Goal: Check status: Check status

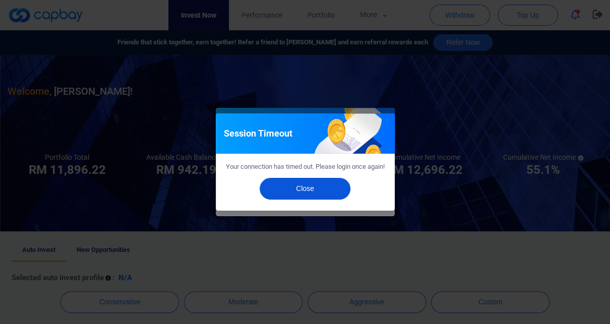
click at [304, 195] on button "Close" at bounding box center [305, 189] width 91 height 22
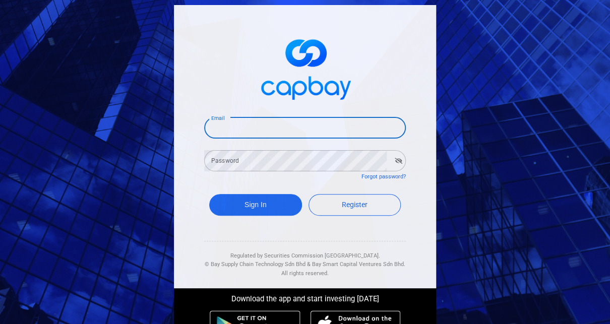
type input "[EMAIL_ADDRESS][DOMAIN_NAME]"
click at [255, 207] on button "Sign In" at bounding box center [255, 205] width 93 height 22
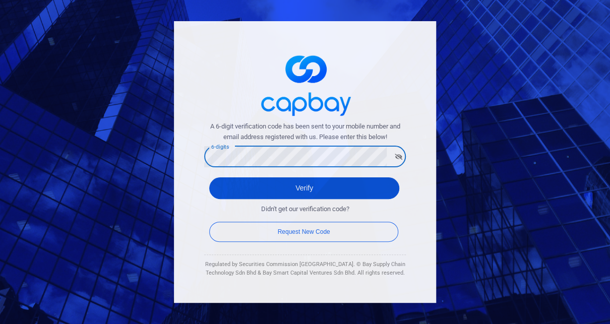
click at [303, 189] on button "Verify" at bounding box center [304, 188] width 190 height 22
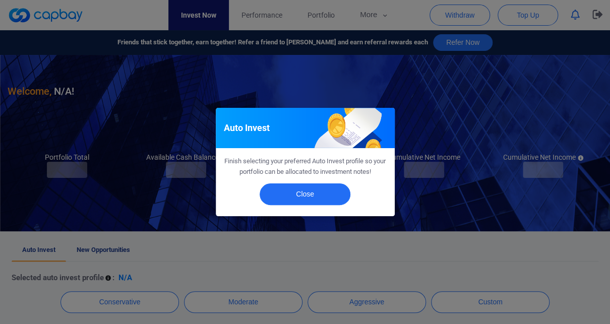
click at [325, 22] on div "Auto Invest Finish selecting your preferred Auto Invest profile so your portfol…" at bounding box center [305, 162] width 610 height 324
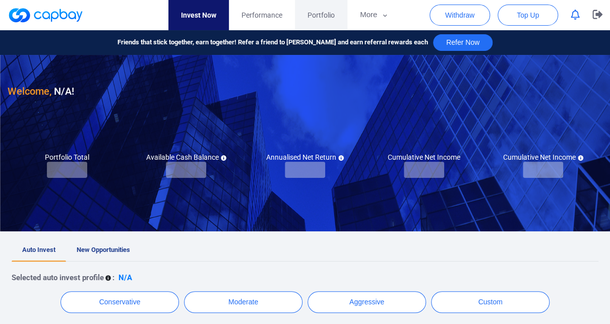
click at [335, 19] on span "Portfolio" at bounding box center [320, 15] width 27 height 11
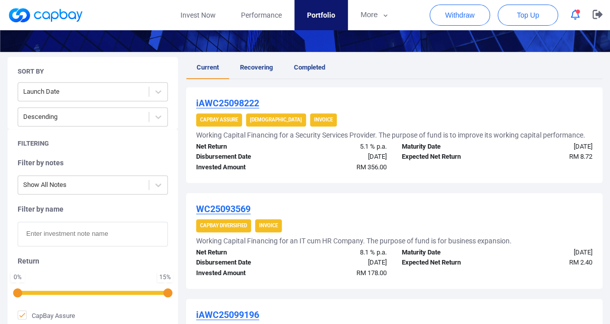
scroll to position [164, 0]
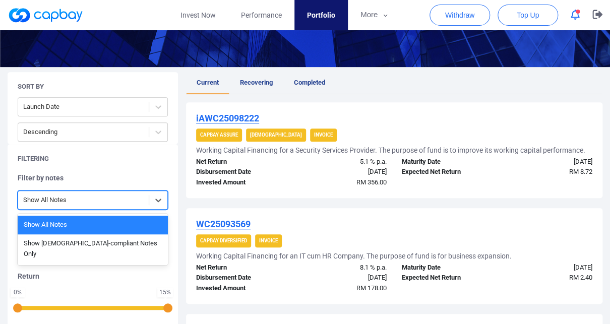
click at [71, 209] on div "Show All Notes" at bounding box center [83, 200] width 131 height 17
click at [114, 179] on div "Filtering Filter by notes Show All Notes selected, 1 of 2. 2 results available.…" at bounding box center [93, 272] width 170 height 257
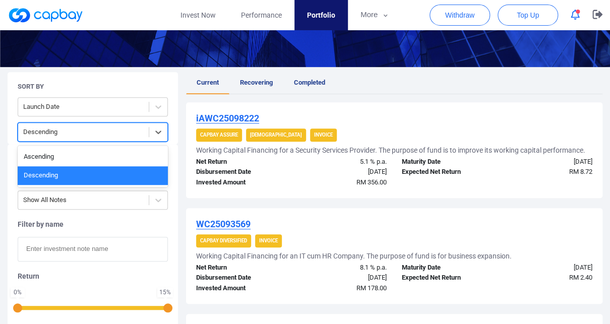
click at [116, 137] on div at bounding box center [83, 132] width 120 height 13
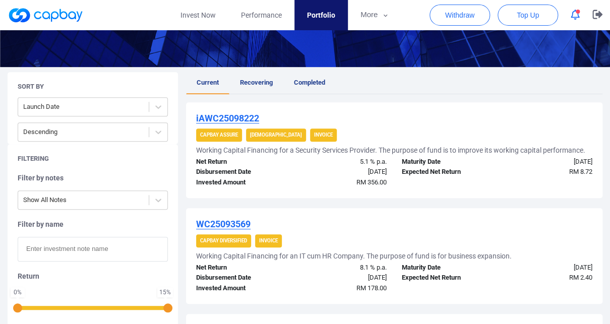
click at [87, 261] on input "text" at bounding box center [93, 249] width 150 height 25
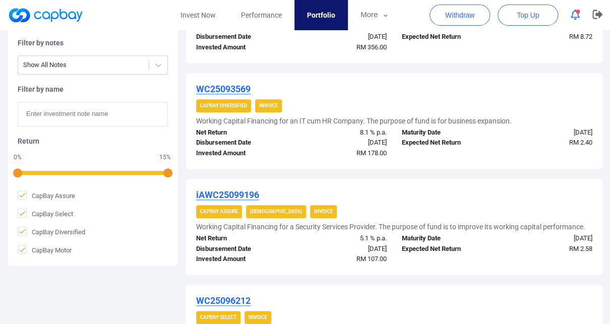
scroll to position [316, 0]
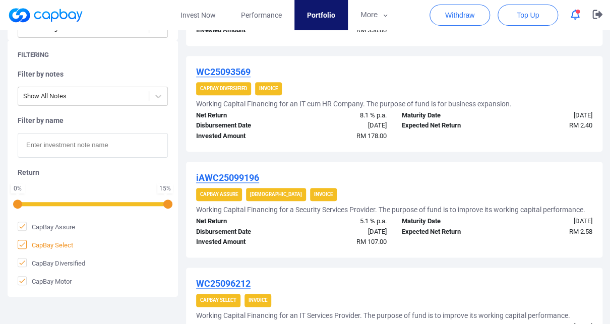
click at [58, 250] on span "CapBay Select" at bounding box center [45, 245] width 55 height 10
click at [0, 0] on input "CapBay Select" at bounding box center [0, 0] width 0 height 0
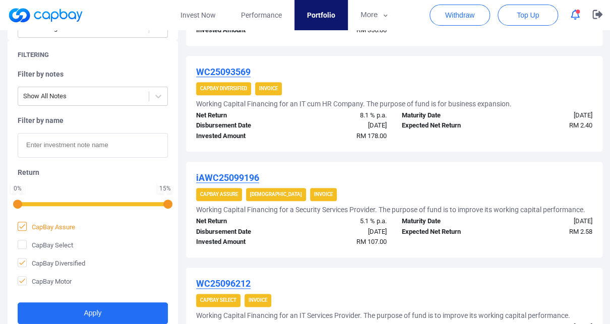
click at [66, 232] on span "CapBay Assure" at bounding box center [46, 227] width 57 height 10
click at [0, 0] on input "CapBay Assure" at bounding box center [0, 0] width 0 height 0
click at [58, 286] on span "CapBay Motor" at bounding box center [45, 281] width 54 height 10
click at [0, 0] on input "CapBay Motor" at bounding box center [0, 0] width 0 height 0
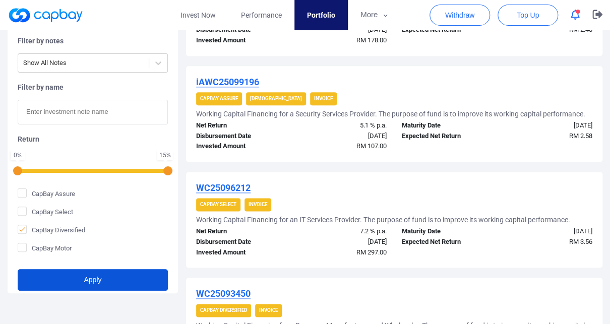
click at [77, 291] on button "Apply" at bounding box center [93, 280] width 150 height 22
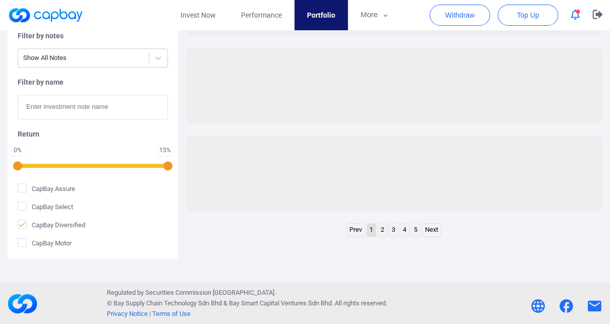
scroll to position [352, 0]
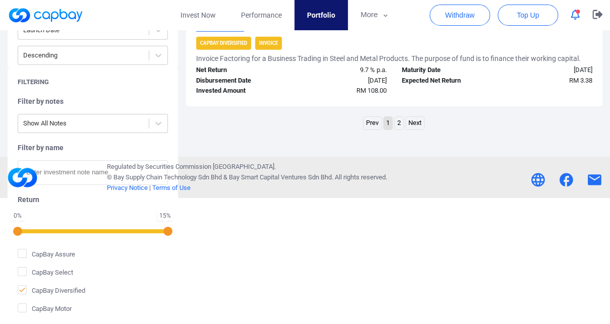
click at [399, 130] on link "2" at bounding box center [399, 123] width 9 height 13
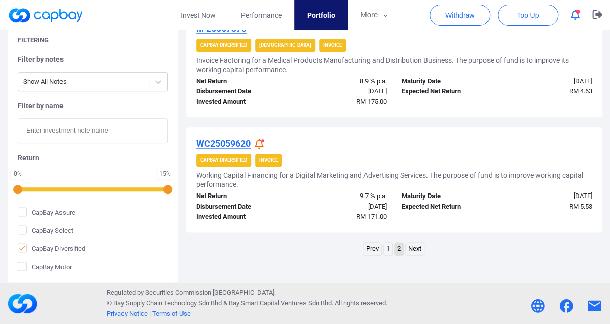
scroll to position [399, 0]
click at [385, 255] on link "1" at bounding box center [387, 249] width 9 height 13
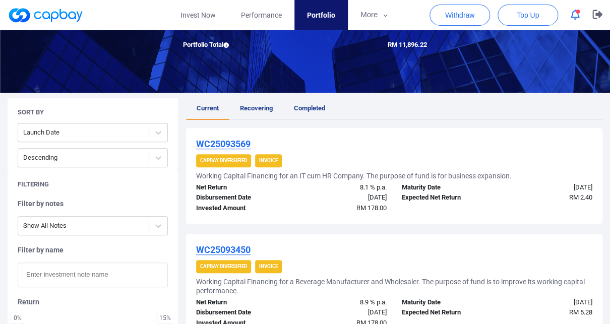
scroll to position [140, 0]
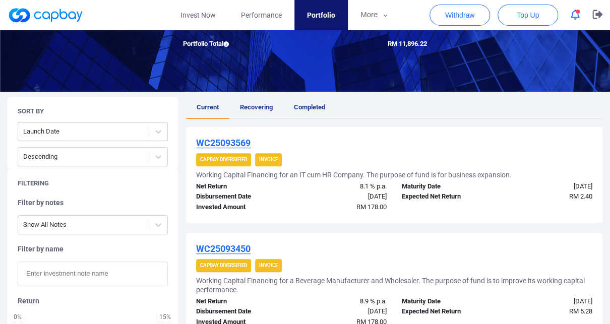
click at [264, 111] on span "Recovering" at bounding box center [256, 107] width 33 height 8
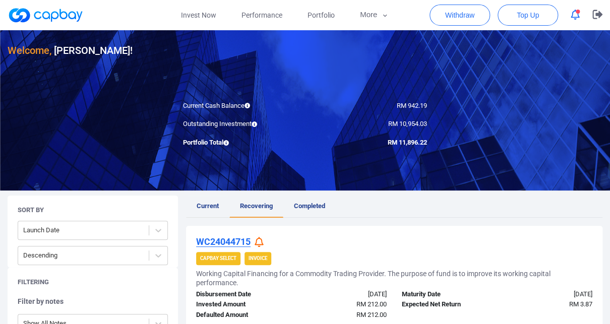
scroll to position [1, 0]
click at [203, 26] on link "Invest Now" at bounding box center [198, 15] width 60 height 30
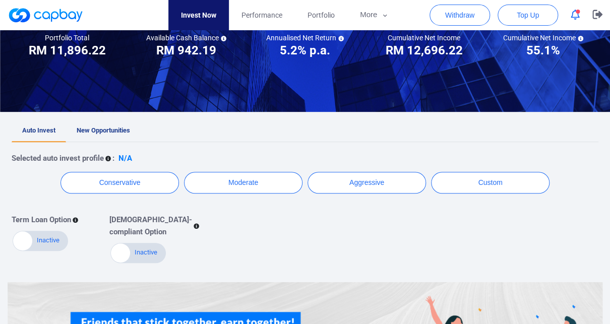
scroll to position [109, 0]
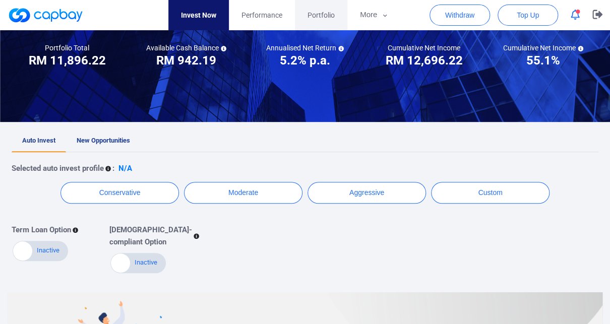
click at [313, 17] on span "Portfolio" at bounding box center [320, 15] width 27 height 11
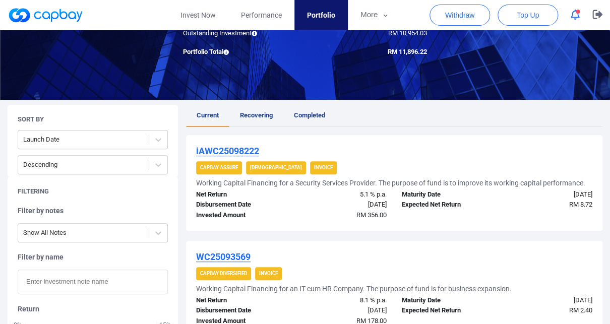
scroll to position [125, 0]
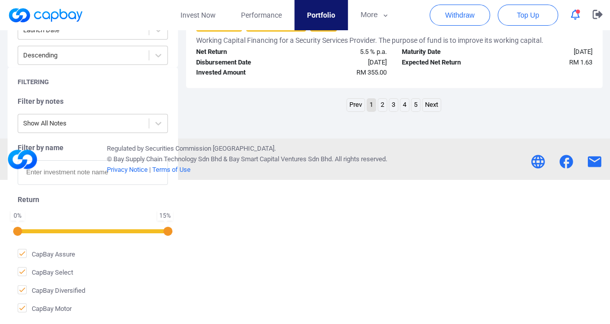
click at [382, 111] on link "2" at bounding box center [382, 105] width 9 height 13
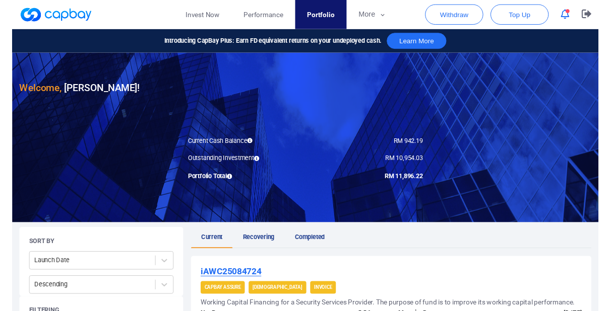
scroll to position [0, 0]
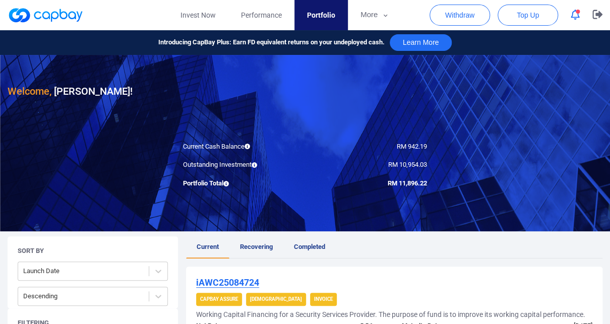
click at [375, 161] on div at bounding box center [305, 143] width 610 height 176
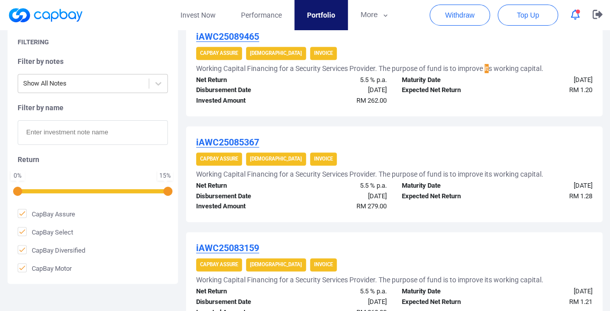
scroll to position [368, 0]
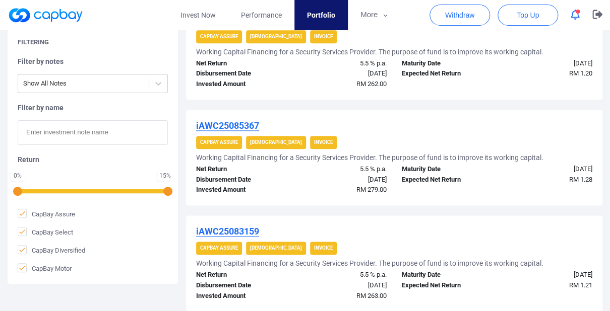
click at [377, 162] on h5 "Working Capital Financing for a Security Services Provider. The purpose of fund…" at bounding box center [369, 157] width 347 height 9
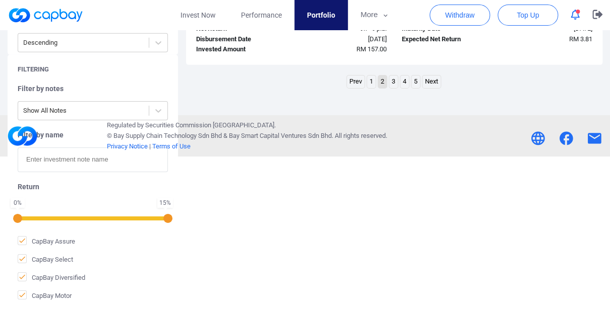
click at [394, 88] on link "3" at bounding box center [393, 82] width 9 height 13
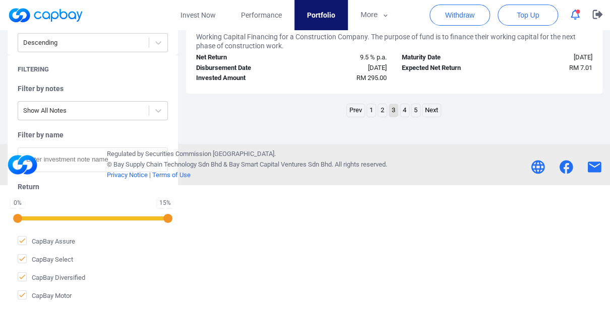
scroll to position [1360, 0]
click at [409, 117] on li "4" at bounding box center [405, 111] width 10 height 14
click at [407, 117] on link "4" at bounding box center [404, 110] width 9 height 13
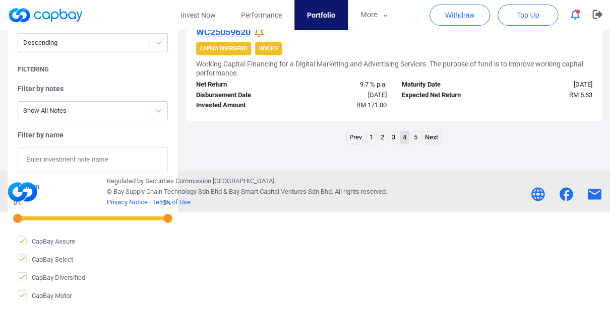
click at [413, 144] on link "5" at bounding box center [415, 138] width 9 height 13
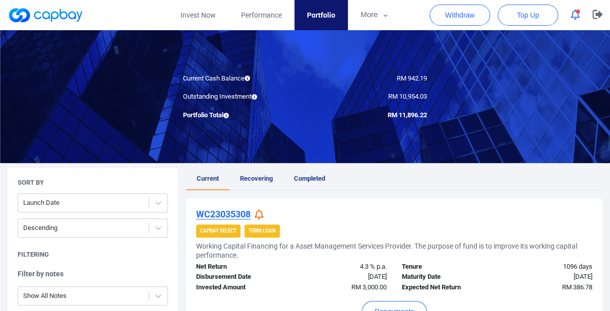
scroll to position [233, 0]
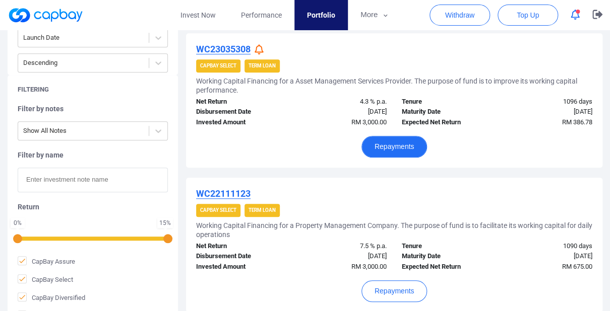
click at [393, 158] on button "Repayments" at bounding box center [394, 147] width 66 height 22
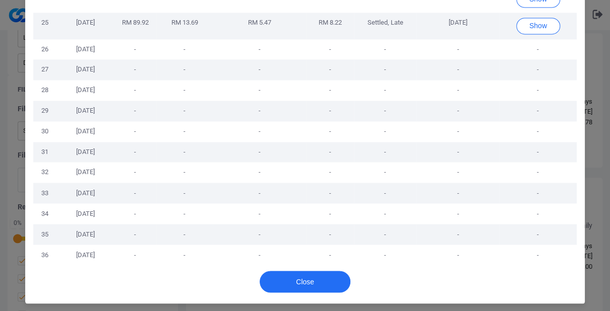
scroll to position [767, 0]
drag, startPoint x: 70, startPoint y: 216, endPoint x: 123, endPoint y: 212, distance: 53.6
click at [123, 60] on tr "26 [DATE] - - - - - - -" at bounding box center [304, 49] width 543 height 21
click at [123, 60] on td "-" at bounding box center [134, 49] width 43 height 21
click at [85, 60] on td "[DATE]" at bounding box center [85, 49] width 57 height 21
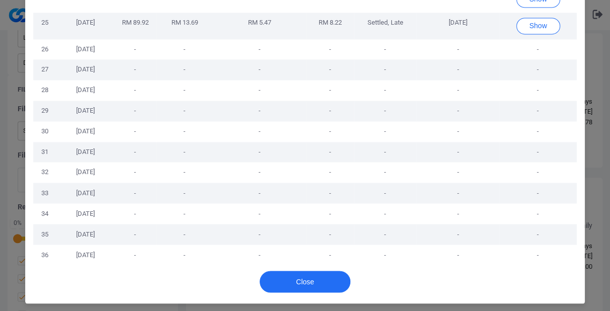
click at [85, 60] on td "[DATE]" at bounding box center [85, 49] width 57 height 21
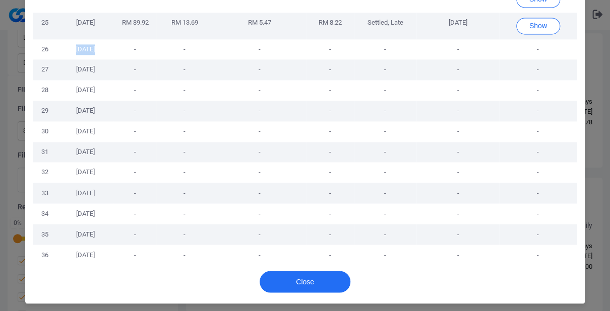
scroll to position [811, 0]
click at [71, 80] on td "[DATE]" at bounding box center [85, 69] width 57 height 21
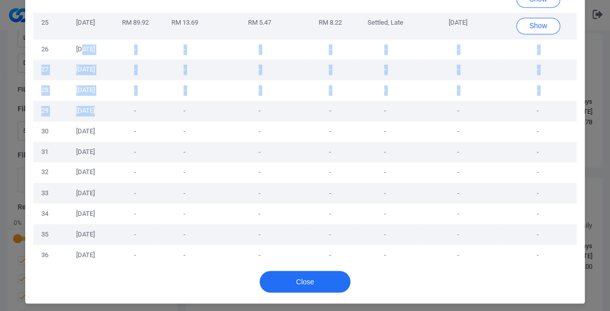
drag, startPoint x: 71, startPoint y: 173, endPoint x: 89, endPoint y: 236, distance: 65.1
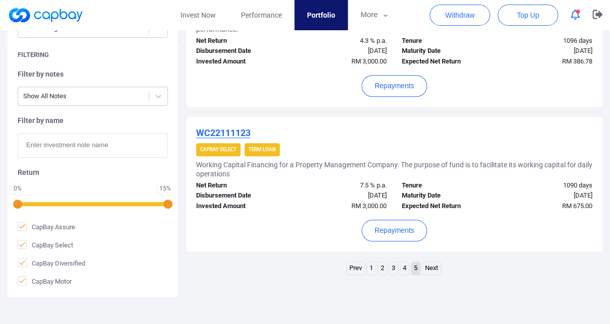
scroll to position [339, 0]
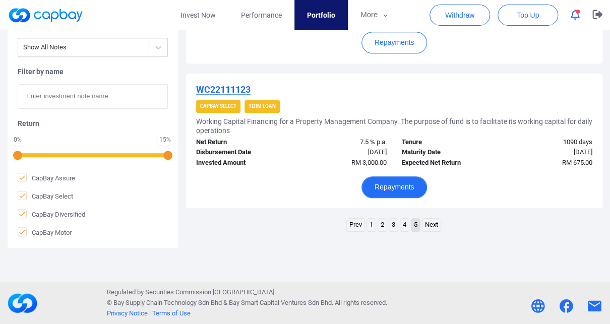
click at [403, 198] on button "Repayments" at bounding box center [394, 187] width 66 height 22
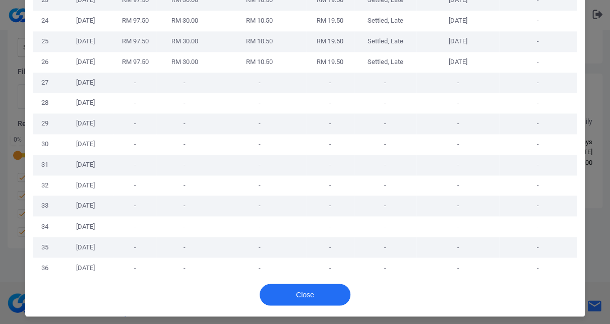
scroll to position [958, 0]
drag, startPoint x: 76, startPoint y: 221, endPoint x: 95, endPoint y: 221, distance: 19.7
click at [95, 221] on td "[DATE]" at bounding box center [85, 226] width 57 height 21
drag, startPoint x: 73, startPoint y: 41, endPoint x: 99, endPoint y: 41, distance: 25.7
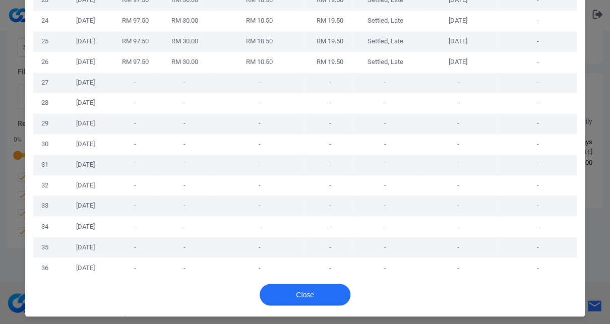
click at [99, 52] on td "[DATE]" at bounding box center [85, 62] width 57 height 21
click at [319, 286] on button "Close" at bounding box center [305, 295] width 91 height 22
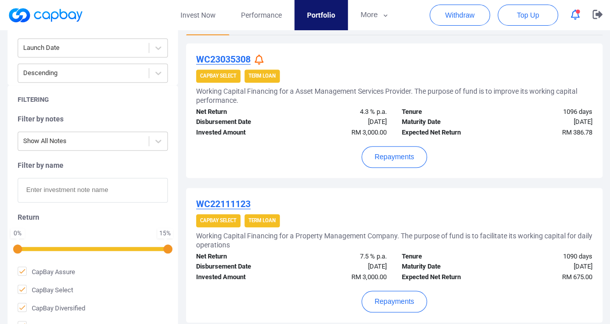
scroll to position [287, 0]
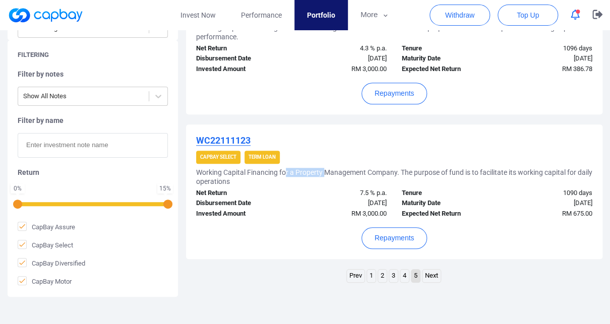
drag, startPoint x: 302, startPoint y: 203, endPoint x: 358, endPoint y: 203, distance: 55.4
click at [356, 186] on h5 "Working Capital Financing for a Property Management Company. The purpose of fun…" at bounding box center [394, 177] width 396 height 18
click at [358, 186] on h5 "Working Capital Financing for a Property Management Company. The purpose of fun…" at bounding box center [394, 177] width 396 height 18
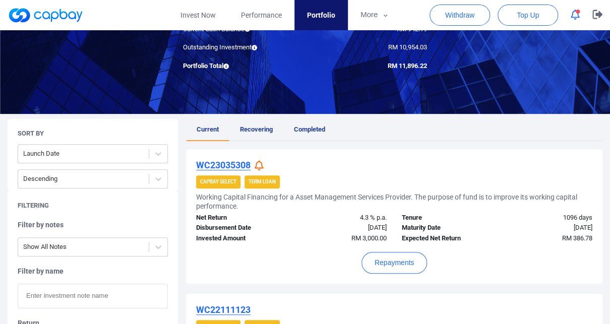
scroll to position [77, 0]
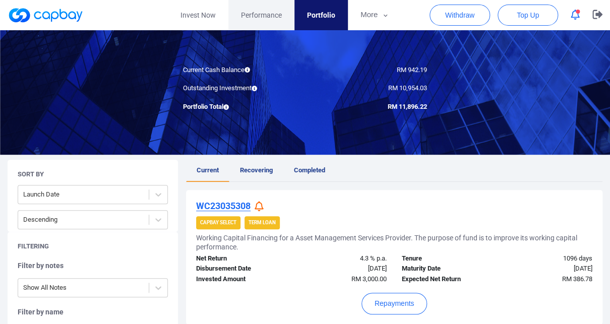
click at [249, 12] on span "Performance" at bounding box center [261, 15] width 41 height 11
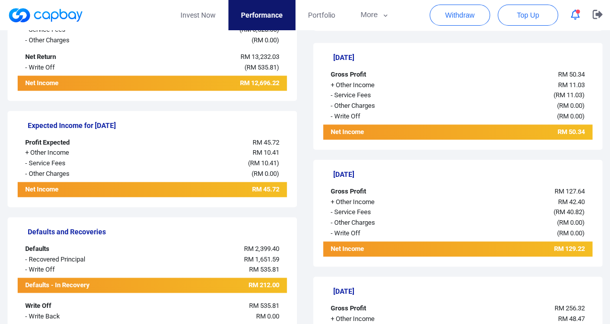
scroll to position [266, 0]
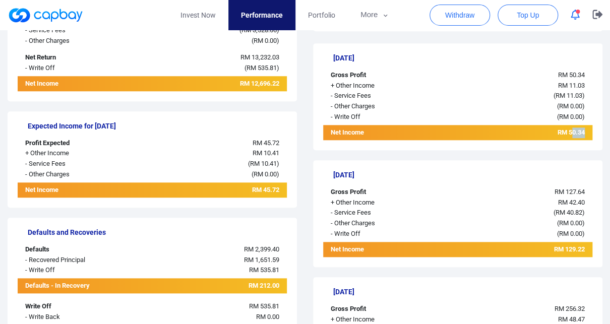
drag, startPoint x: 565, startPoint y: 161, endPoint x: 593, endPoint y: 161, distance: 27.7
click at [593, 150] on div "[DATE] Gross Profit RM 50.34 + Other Income RM 11.03 - Service Fees ( RM 11.03 …" at bounding box center [457, 96] width 289 height 107
click at [556, 150] on div "[DATE] Gross Profit RM 50.34 + Other Income RM 11.03 - Service Fees ( RM 11.03 …" at bounding box center [457, 96] width 289 height 107
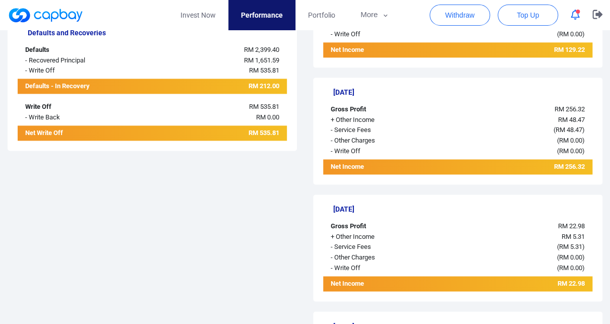
scroll to position [473, 0]
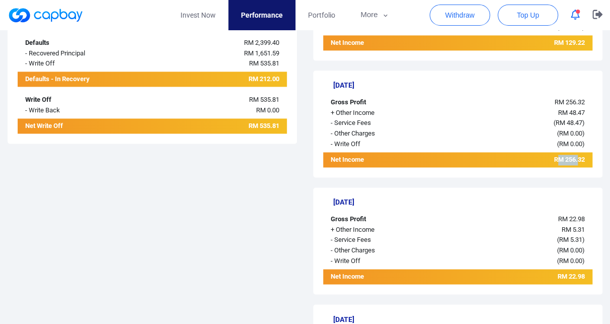
drag, startPoint x: 551, startPoint y: 220, endPoint x: 575, endPoint y: 220, distance: 23.7
click at [575, 163] on span "RM 256.32" at bounding box center [569, 160] width 31 height 8
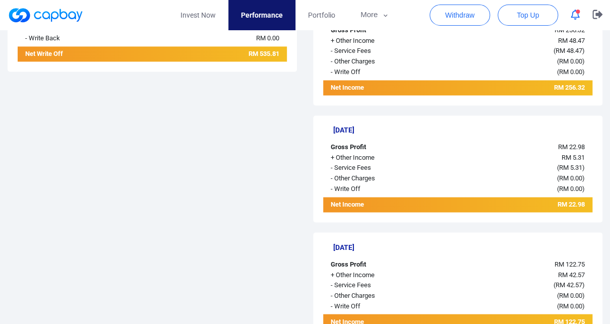
scroll to position [544, 0]
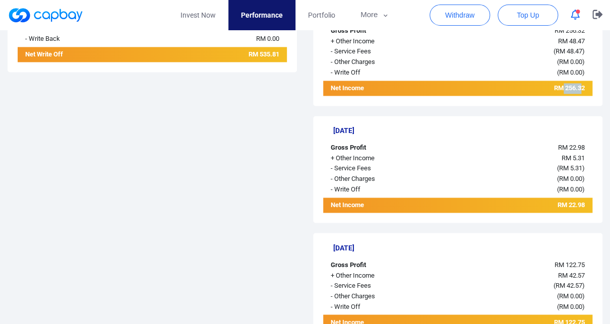
drag, startPoint x: 552, startPoint y: 150, endPoint x: 577, endPoint y: 150, distance: 24.7
click at [577, 92] on span "RM 256.32" at bounding box center [569, 88] width 31 height 8
click at [576, 92] on span "RM 256.32" at bounding box center [569, 88] width 31 height 8
drag, startPoint x: 559, startPoint y: 145, endPoint x: 579, endPoint y: 145, distance: 19.7
click at [579, 92] on span "RM 256.32" at bounding box center [569, 88] width 31 height 8
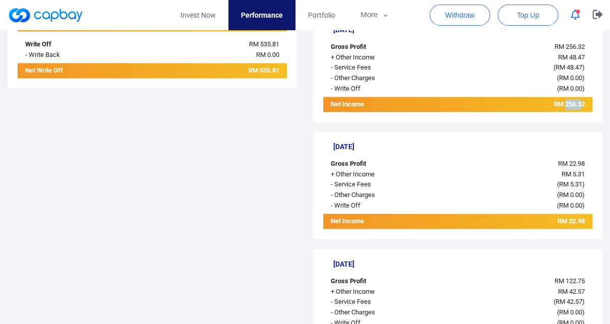
scroll to position [525, 0]
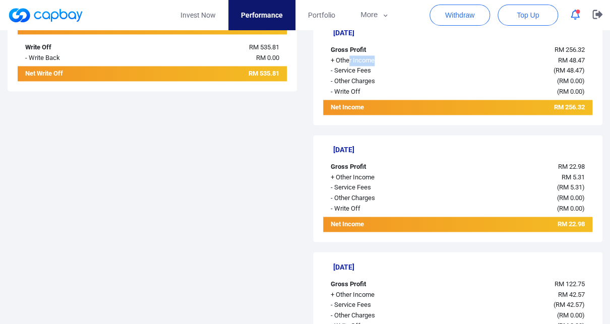
drag, startPoint x: 355, startPoint y: 112, endPoint x: 416, endPoint y: 112, distance: 60.5
click at [416, 66] on div "+ Other Income" at bounding box center [379, 60] width 112 height 11
click at [378, 55] on div "Gross Profit" at bounding box center [379, 50] width 112 height 11
drag, startPoint x: 345, startPoint y: 97, endPoint x: 413, endPoint y: 97, distance: 68.5
click at [413, 55] on div "Gross Profit" at bounding box center [379, 50] width 112 height 11
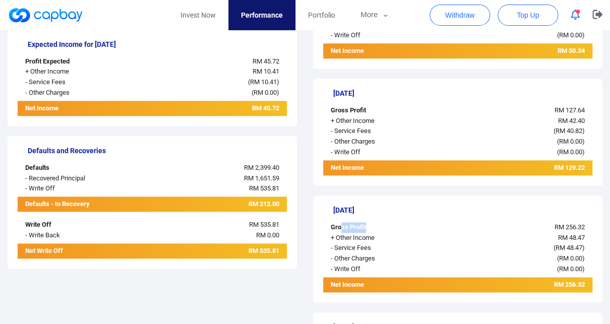
scroll to position [338, 0]
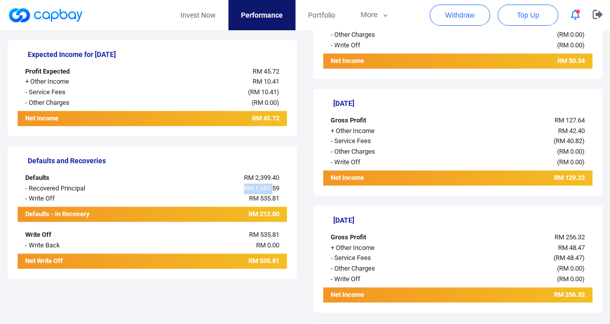
drag, startPoint x: 188, startPoint y: 224, endPoint x: 268, endPoint y: 228, distance: 80.3
click at [268, 194] on div "RM 1,651.59" at bounding box center [208, 188] width 157 height 11
click at [268, 192] on span "RM 1,651.59" at bounding box center [261, 188] width 35 height 8
drag, startPoint x: 245, startPoint y: 225, endPoint x: 257, endPoint y: 225, distance: 11.1
click at [255, 192] on span "RM 1,651.59" at bounding box center [261, 188] width 35 height 8
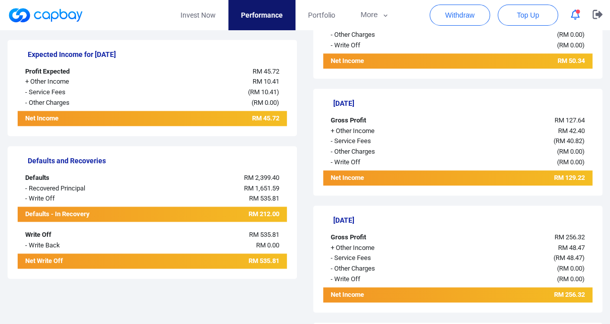
click at [249, 202] on span "RM 535.81" at bounding box center [264, 199] width 30 height 8
drag, startPoint x: 248, startPoint y: 240, endPoint x: 268, endPoint y: 240, distance: 19.7
click at [268, 202] on span "RM 535.81" at bounding box center [264, 199] width 30 height 8
drag, startPoint x: 250, startPoint y: 238, endPoint x: 254, endPoint y: 265, distance: 26.4
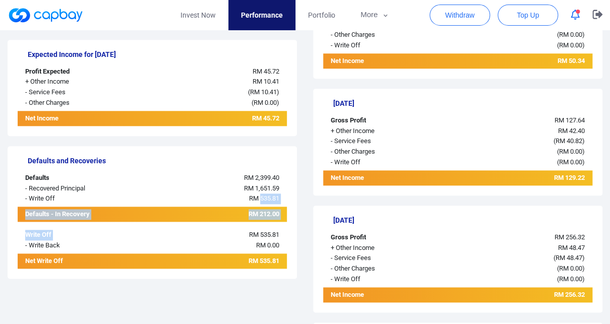
click at [254, 265] on div "Defaults and Recoveries Defaults RM 2,399.40 - Recovered Principal RM 1,651.59 …" at bounding box center [152, 212] width 289 height 133
click at [254, 222] on div "RM 212.00" at bounding box center [208, 214] width 157 height 15
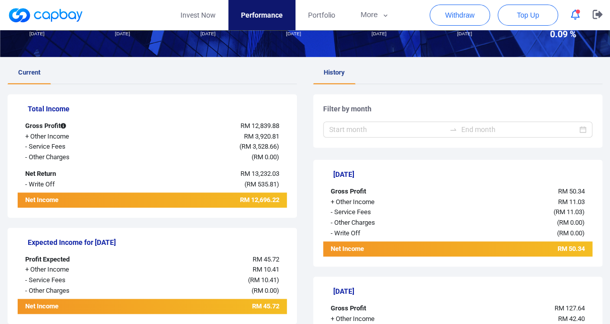
scroll to position [146, 0]
